Goal: Obtain resource: Download file/media

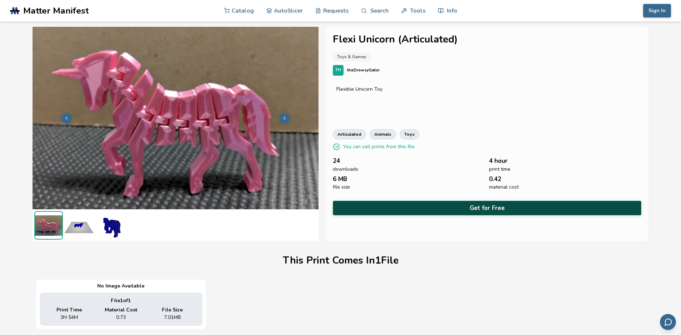
click at [446, 206] on button "Get for Free" at bounding box center [487, 208] width 309 height 15
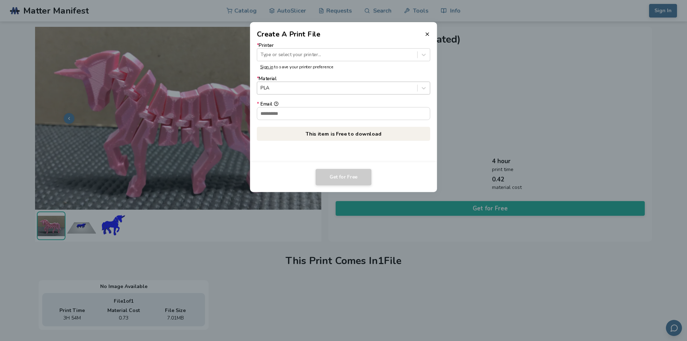
click at [310, 84] on div "PLA" at bounding box center [337, 88] width 160 height 10
click at [302, 49] on div "Type or select your printer..." at bounding box center [343, 54] width 173 height 13
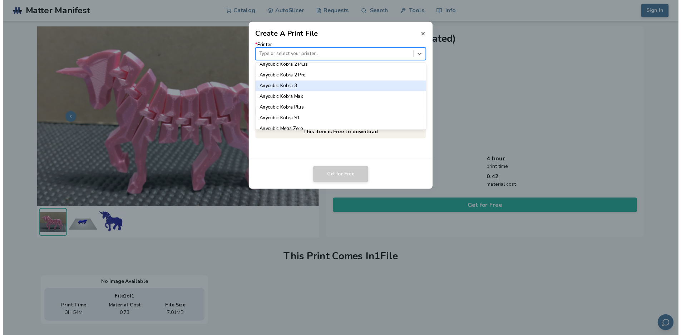
scroll to position [107, 0]
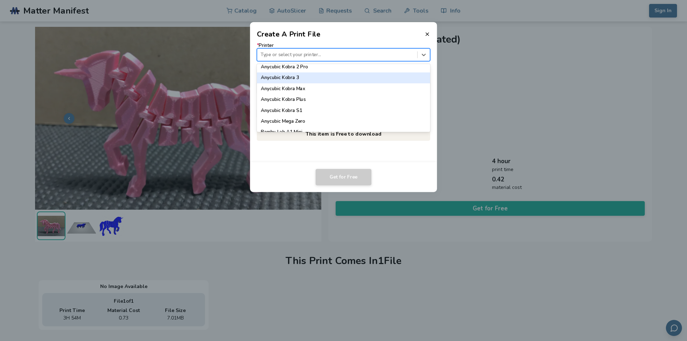
click at [320, 76] on div "Anycubic Kobra 3" at bounding box center [343, 77] width 173 height 11
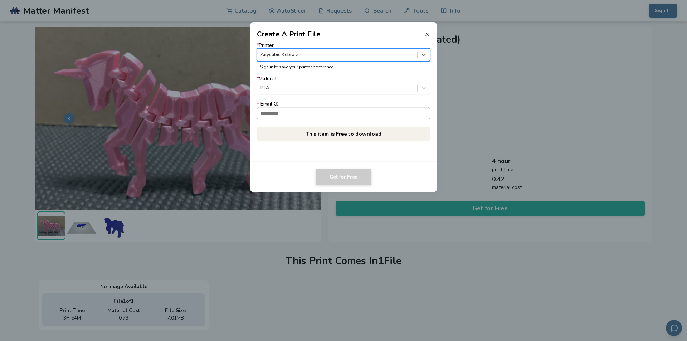
click at [313, 116] on input "* Email" at bounding box center [343, 113] width 173 height 12
type input "**********"
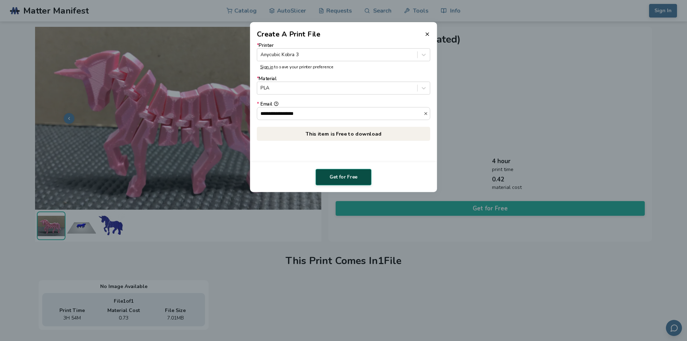
click at [346, 182] on button "Get for Free" at bounding box center [343, 177] width 56 height 16
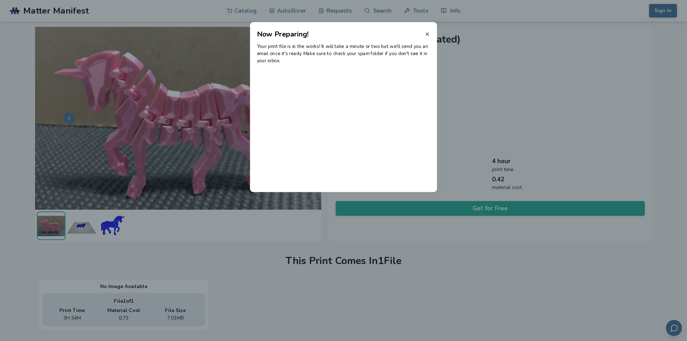
click at [427, 36] on icon at bounding box center [427, 34] width 6 height 6
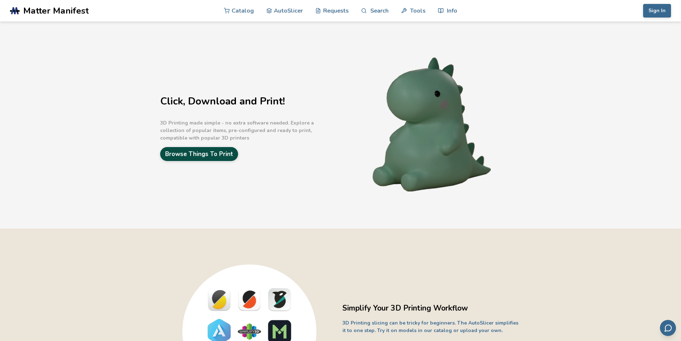
click at [216, 156] on link "Browse Things To Print" at bounding box center [199, 154] width 78 height 14
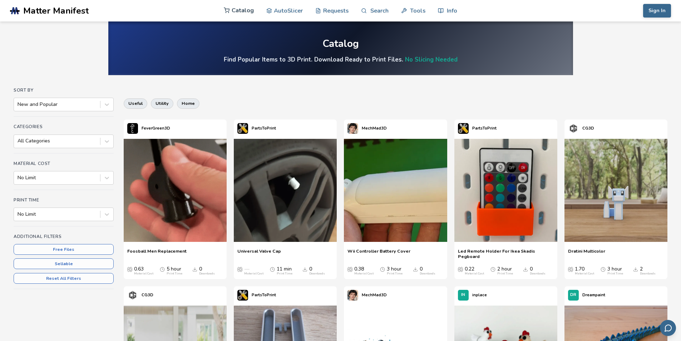
click at [249, 9] on link "Catalog" at bounding box center [239, 10] width 30 height 21
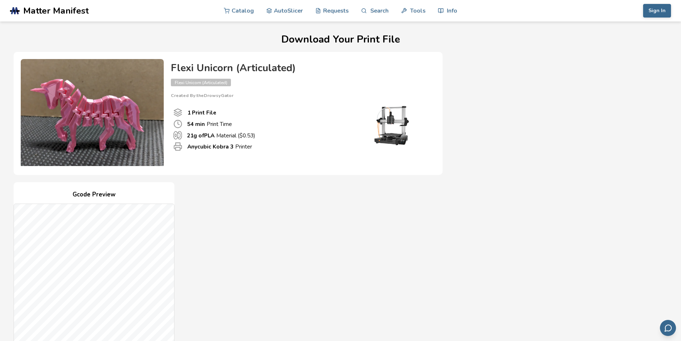
click at [239, 208] on div "Gcode Preview Drag to rotate • Scroll to zoom Print File 1 54 min Print Time ($…" at bounding box center [228, 312] width 429 height 260
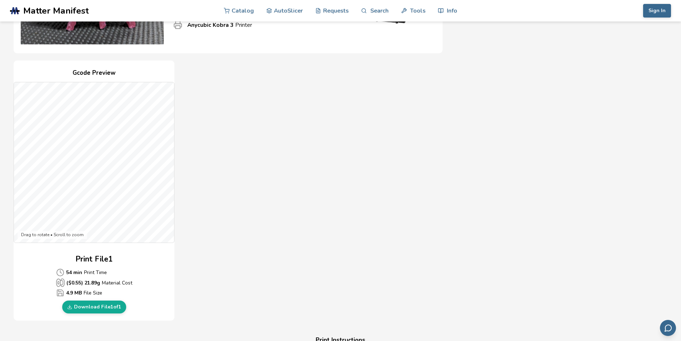
scroll to position [143, 0]
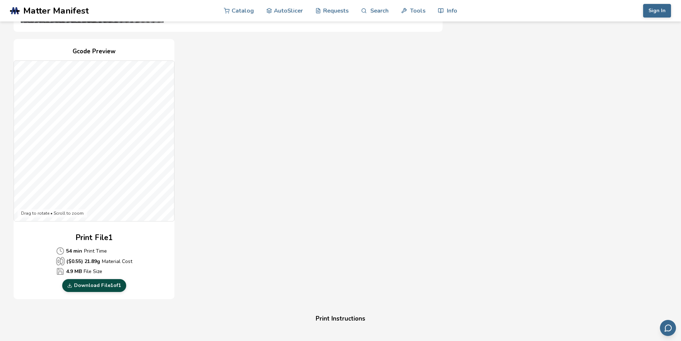
click at [93, 285] on link "Download File 1 of 1" at bounding box center [94, 285] width 64 height 13
click at [269, 172] on div "Gcode Preview Drag to rotate • Scroll to zoom Print File 1 54 min Print Time ($…" at bounding box center [228, 169] width 429 height 260
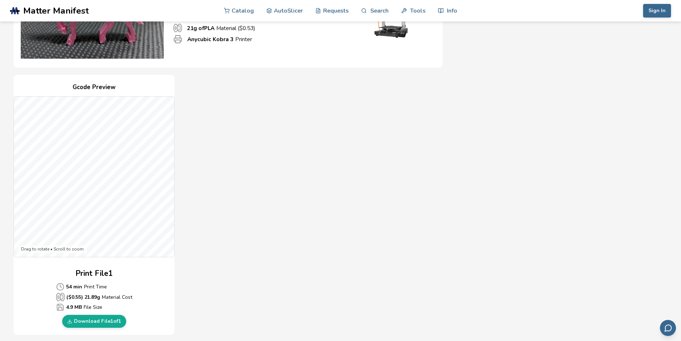
scroll to position [0, 0]
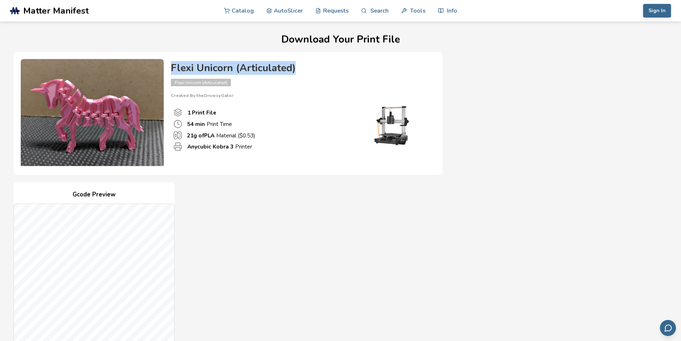
drag, startPoint x: 169, startPoint y: 73, endPoint x: 303, endPoint y: 64, distance: 134.7
click at [303, 64] on div "Flexi Unicorn (Articulated) Flexi Unicorn (Articulated) Created By: theDrowsyGa…" at bounding box center [300, 112] width 272 height 106
copy h4 "Flexi Unicorn (Articulated)"
